Goal: Check status: Check status

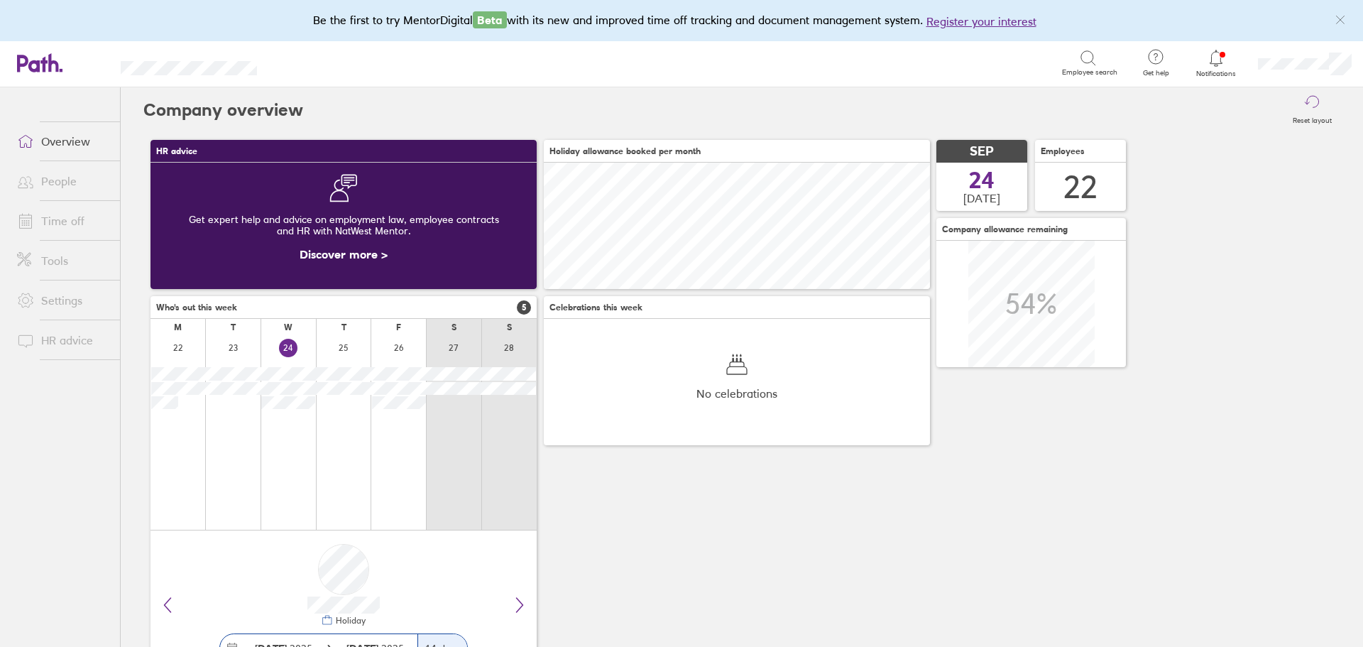
scroll to position [126, 386]
click at [52, 217] on link "Time off" at bounding box center [63, 221] width 114 height 28
